Goal: Check status: Check status

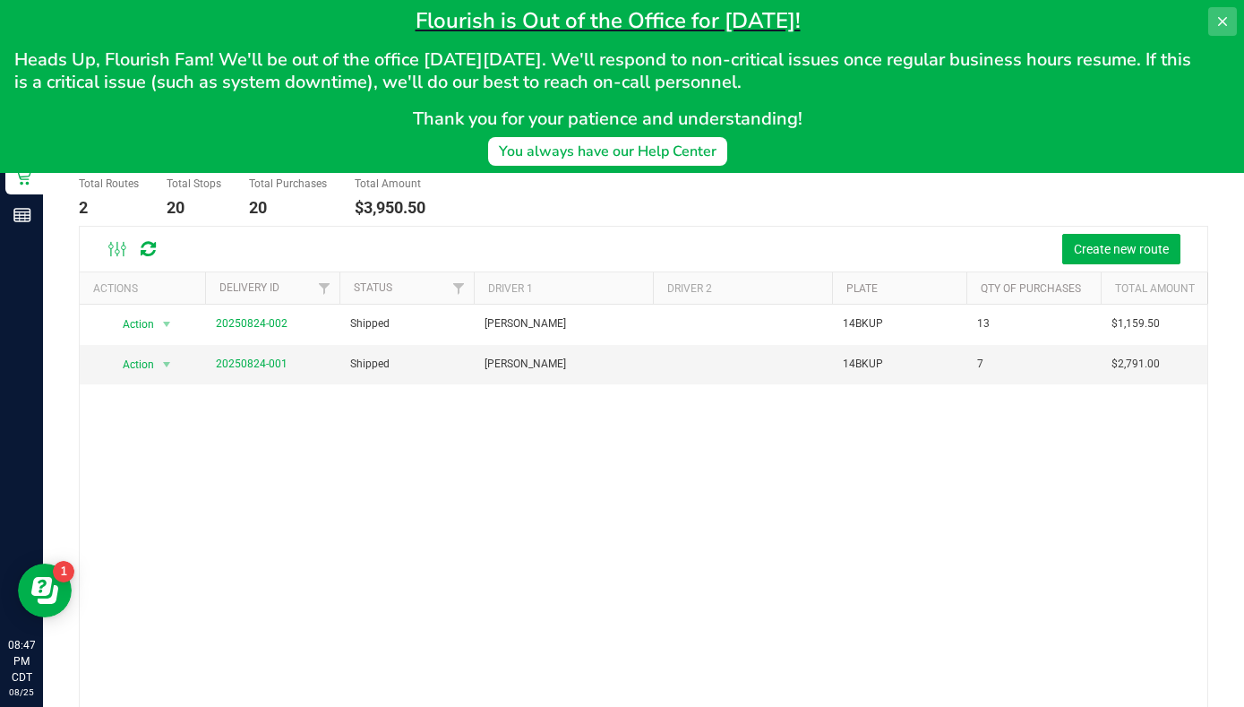
click at [1219, 21] on icon at bounding box center [1223, 21] width 14 height 14
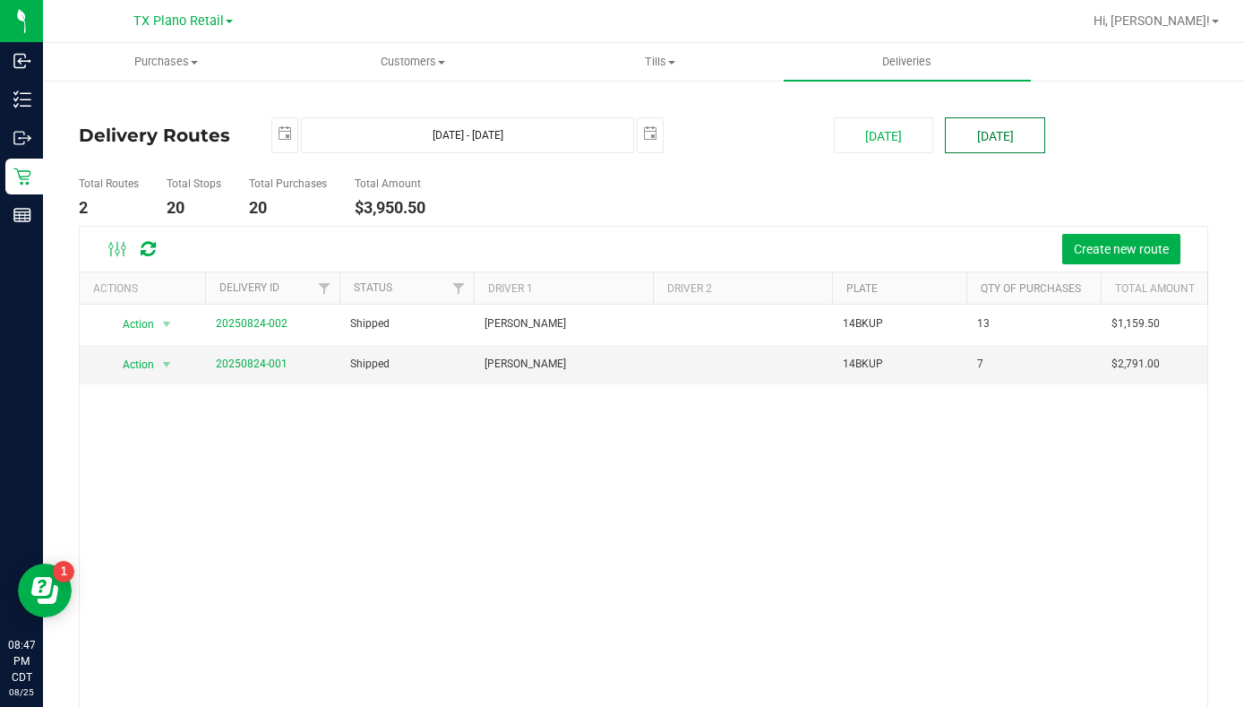
click at [1006, 151] on button "[DATE]" at bounding box center [995, 135] width 100 height 36
type input "[DATE] - [DATE]"
type input "[DATE]"
click at [1005, 130] on button "[DATE]" at bounding box center [995, 135] width 100 height 36
click at [254, 365] on link "20250825-001" at bounding box center [252, 363] width 72 height 13
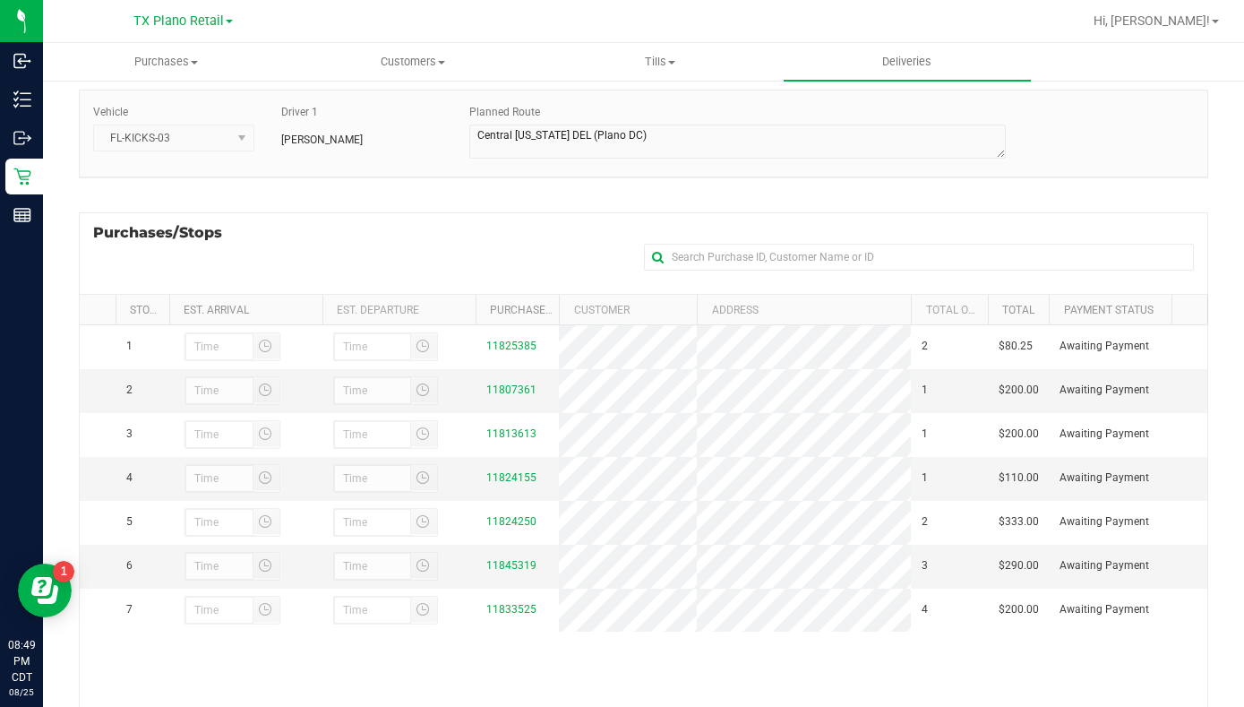
scroll to position [161, 0]
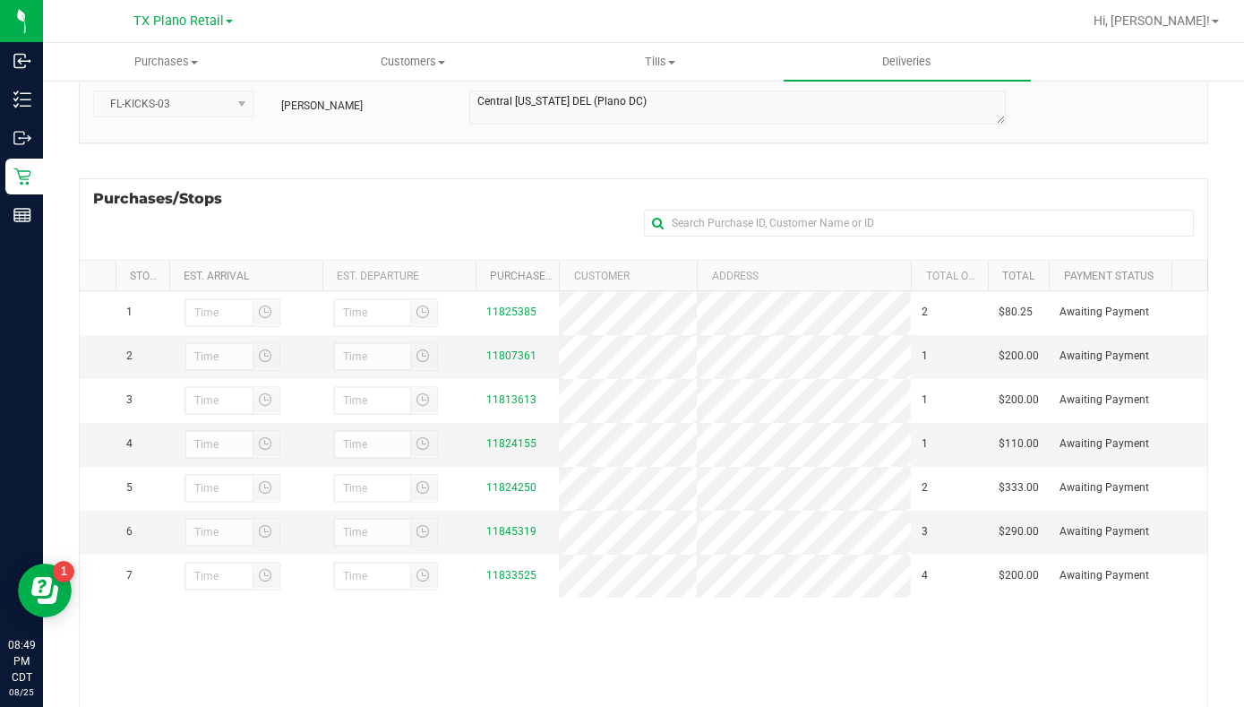
click at [685, 434] on tr "4 11824155 1 $110.00 Awaiting Payment" at bounding box center [644, 445] width 1128 height 44
